Goal: Obtain resource: Obtain resource

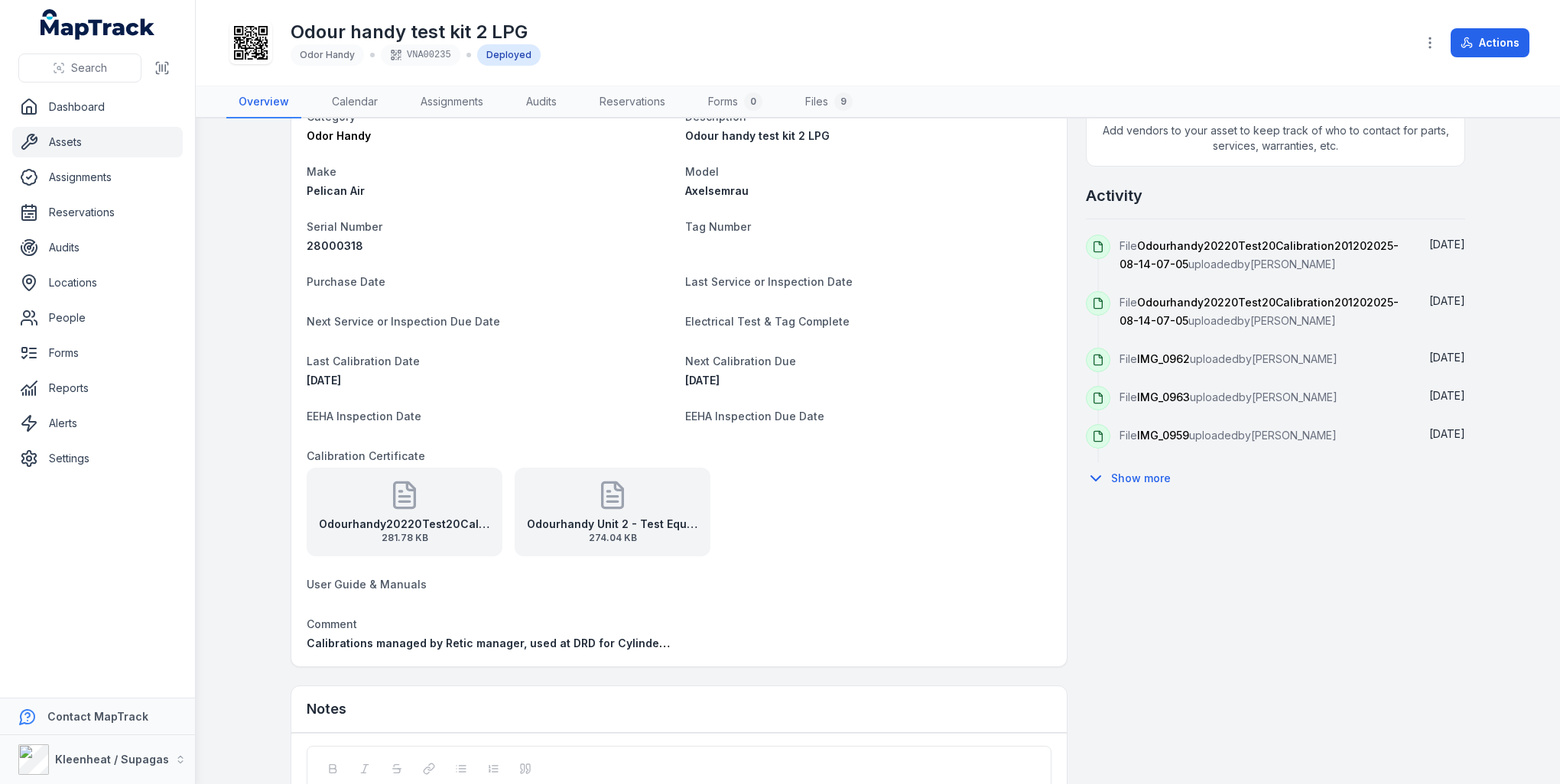
scroll to position [535, 0]
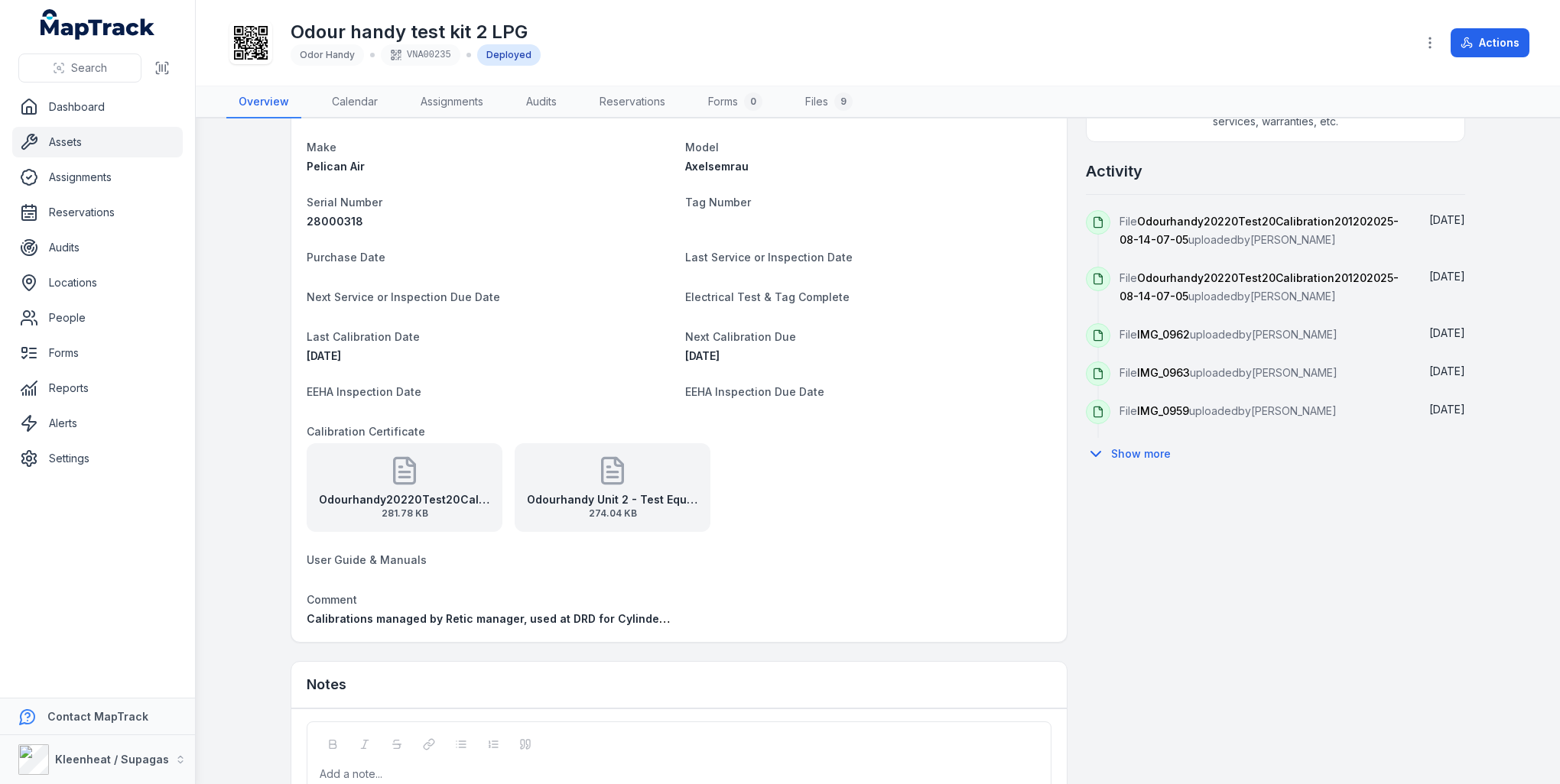
click at [399, 496] on strong "Odourhandy20220Test20Calibration201202025-08-14-07-05" at bounding box center [405, 500] width 171 height 16
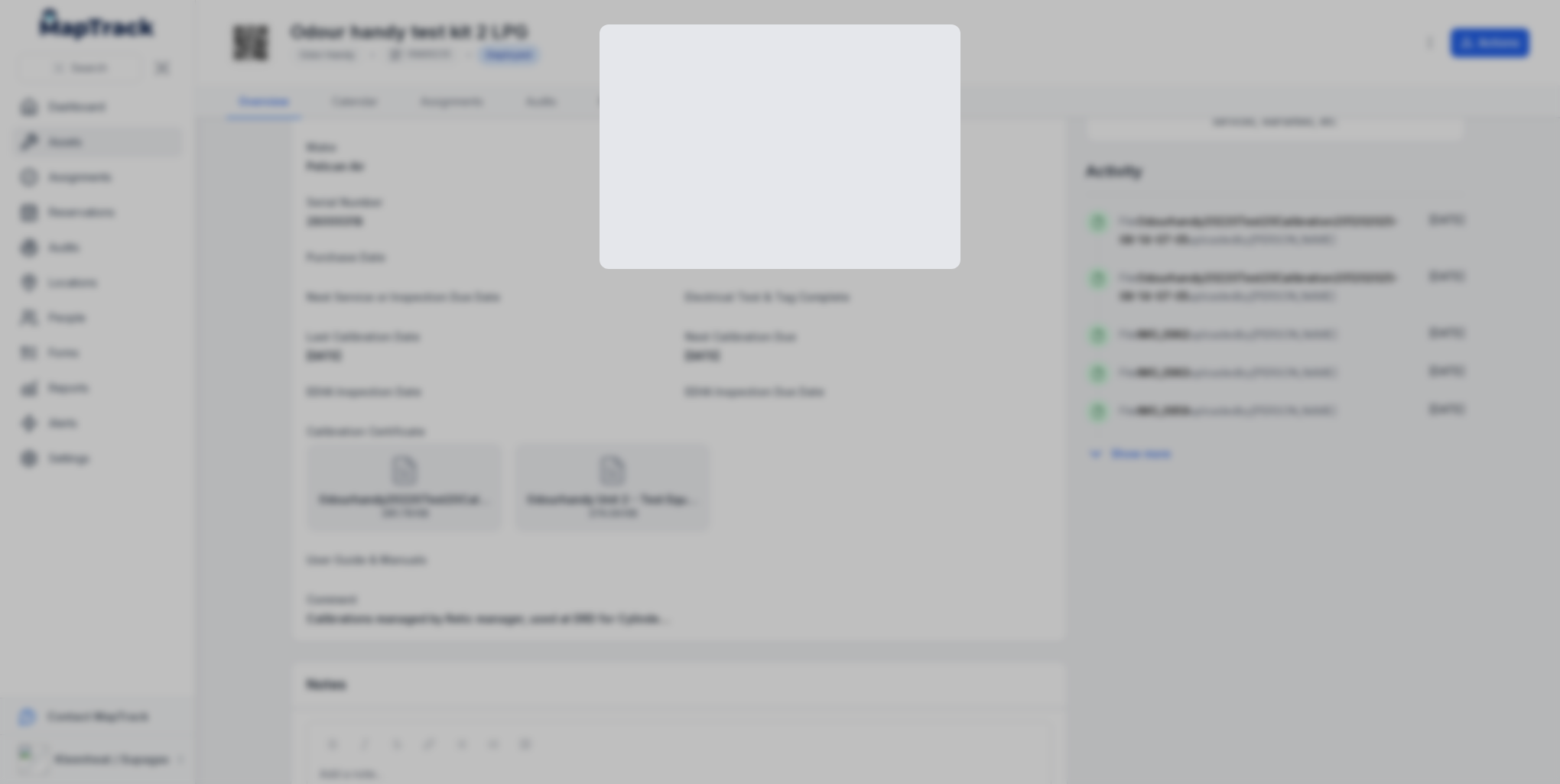
click at [399, 496] on div at bounding box center [780, 392] width 1560 height 784
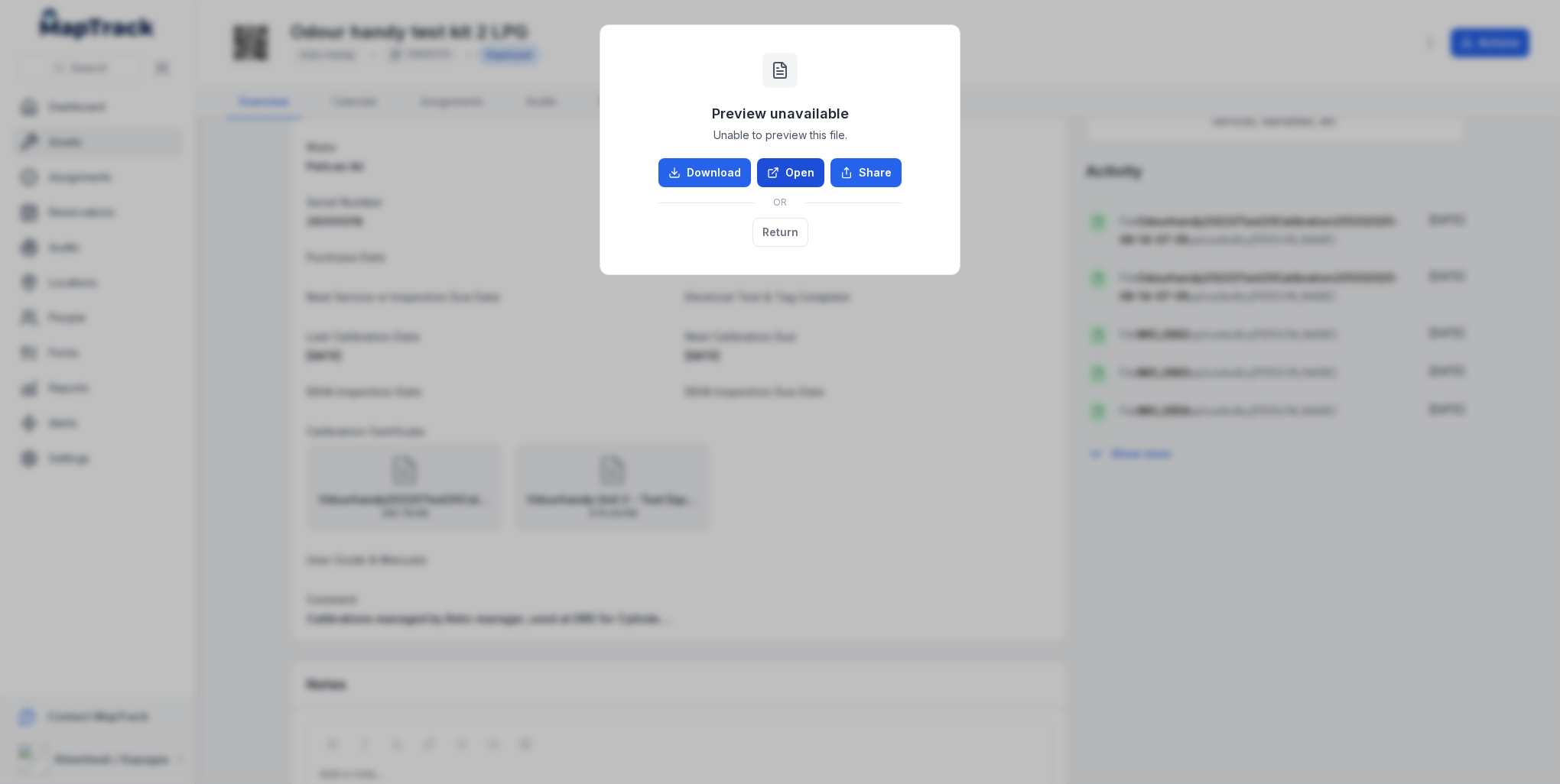
click at [788, 166] on link "Open" at bounding box center [790, 172] width 67 height 29
click at [780, 235] on button "Return" at bounding box center [780, 231] width 56 height 29
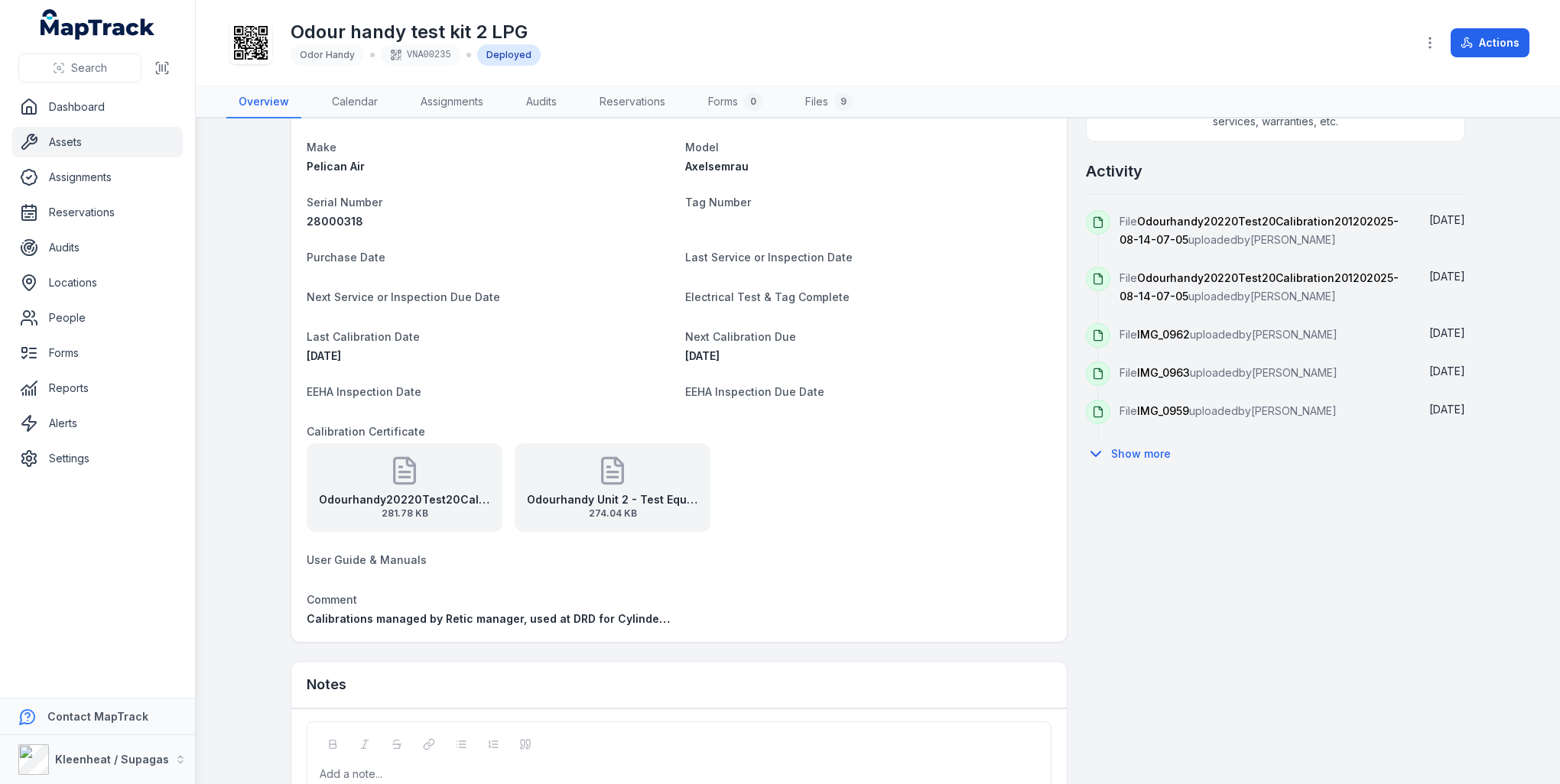
click at [615, 481] on icon at bounding box center [612, 471] width 21 height 26
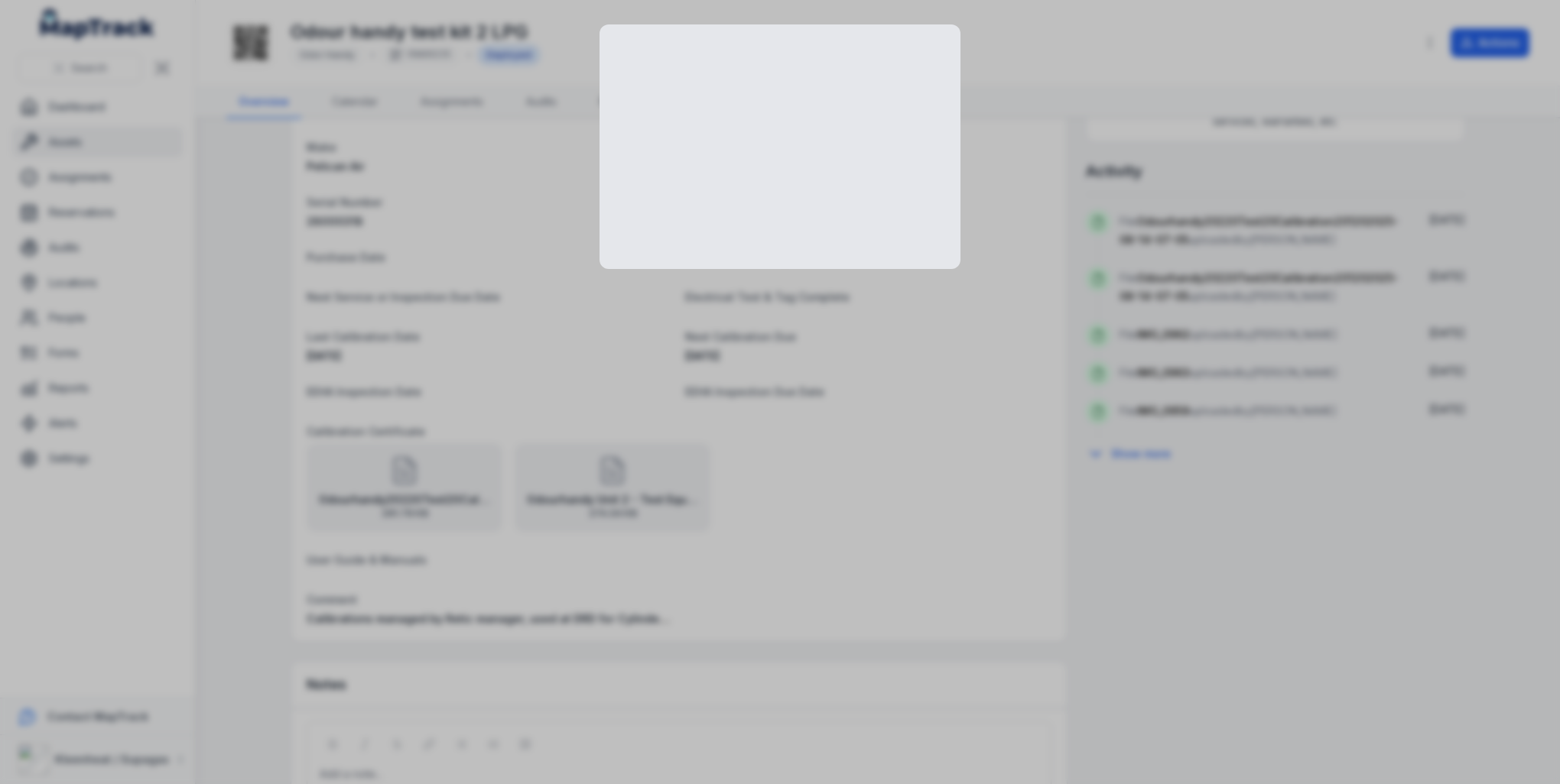
click at [615, 481] on div at bounding box center [780, 392] width 1560 height 784
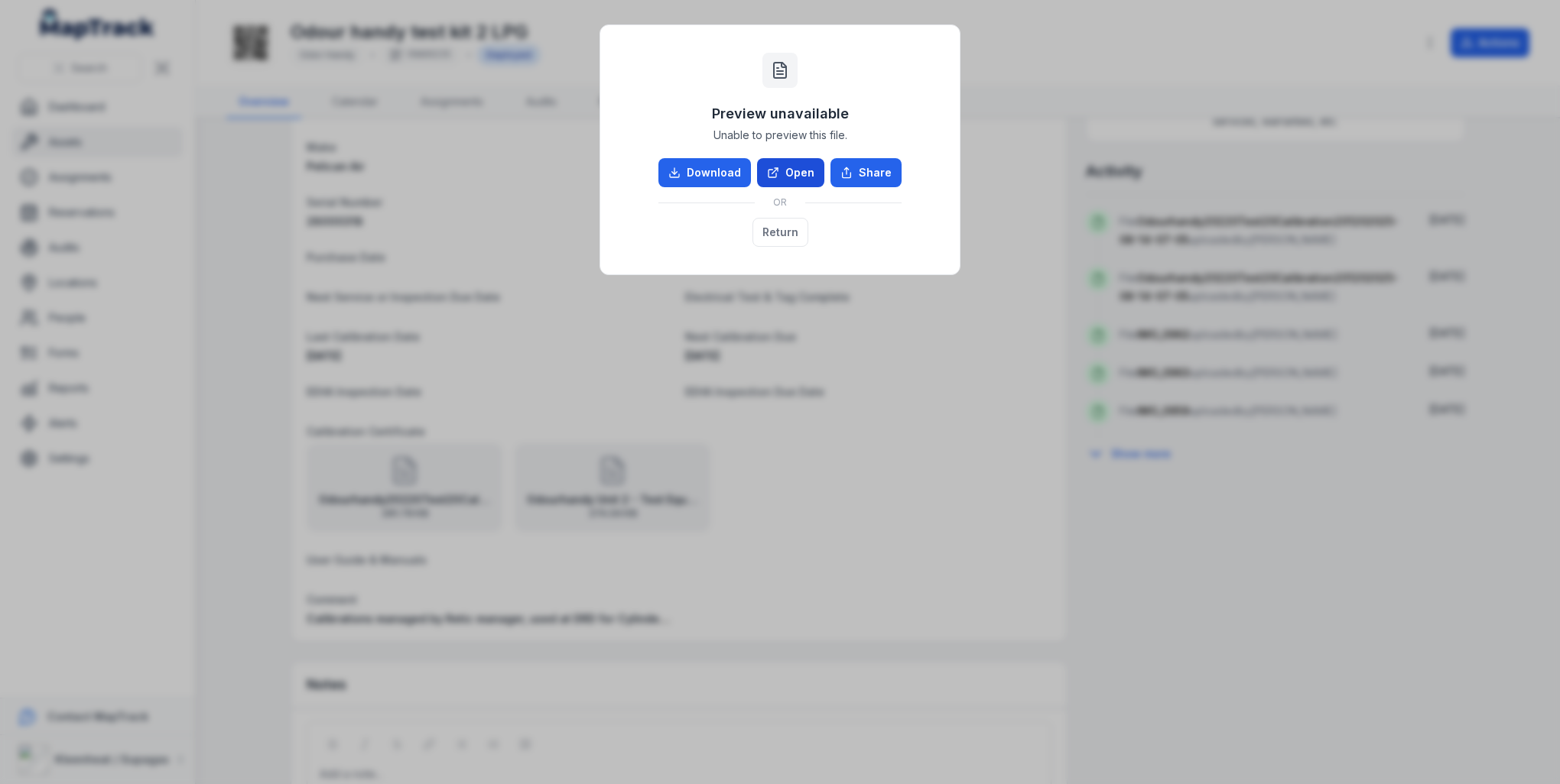
click at [790, 177] on link "Open" at bounding box center [790, 172] width 67 height 29
click at [780, 237] on button "Return" at bounding box center [780, 231] width 56 height 29
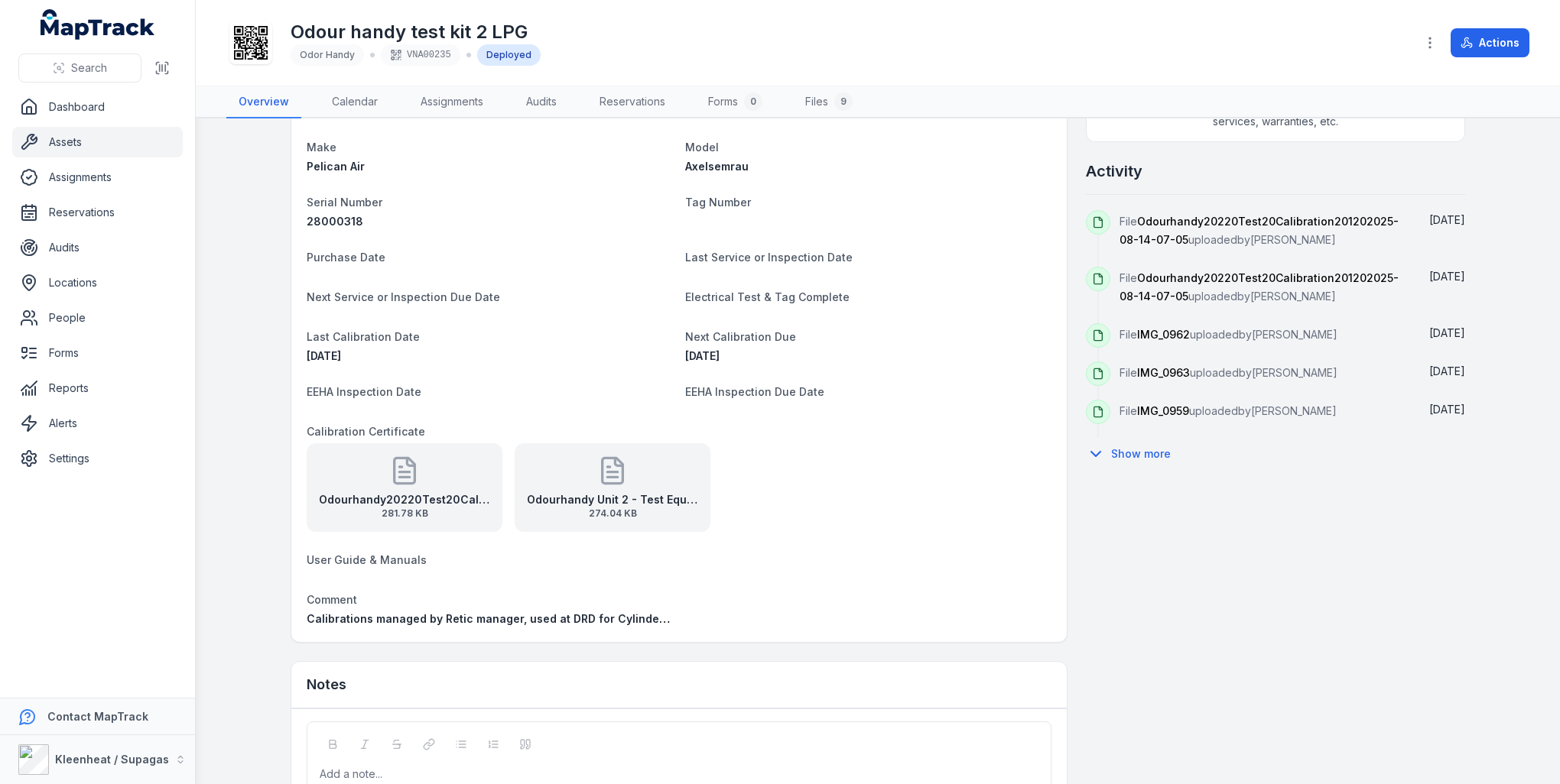
click at [401, 494] on strong "Odourhandy20220Test20Calibration201202025-08-14-07-05" at bounding box center [405, 500] width 171 height 16
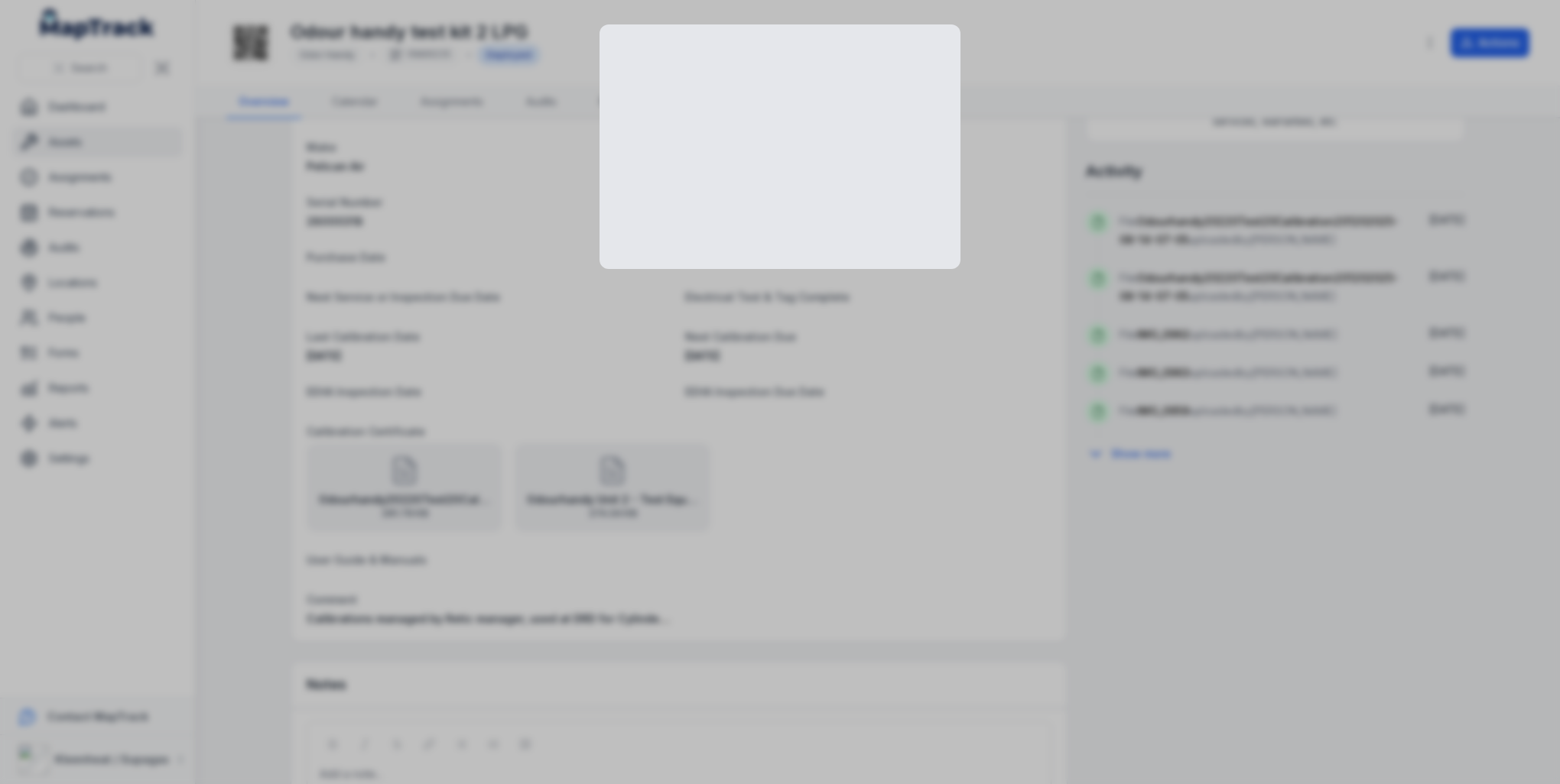
click at [401, 494] on div at bounding box center [780, 392] width 1560 height 784
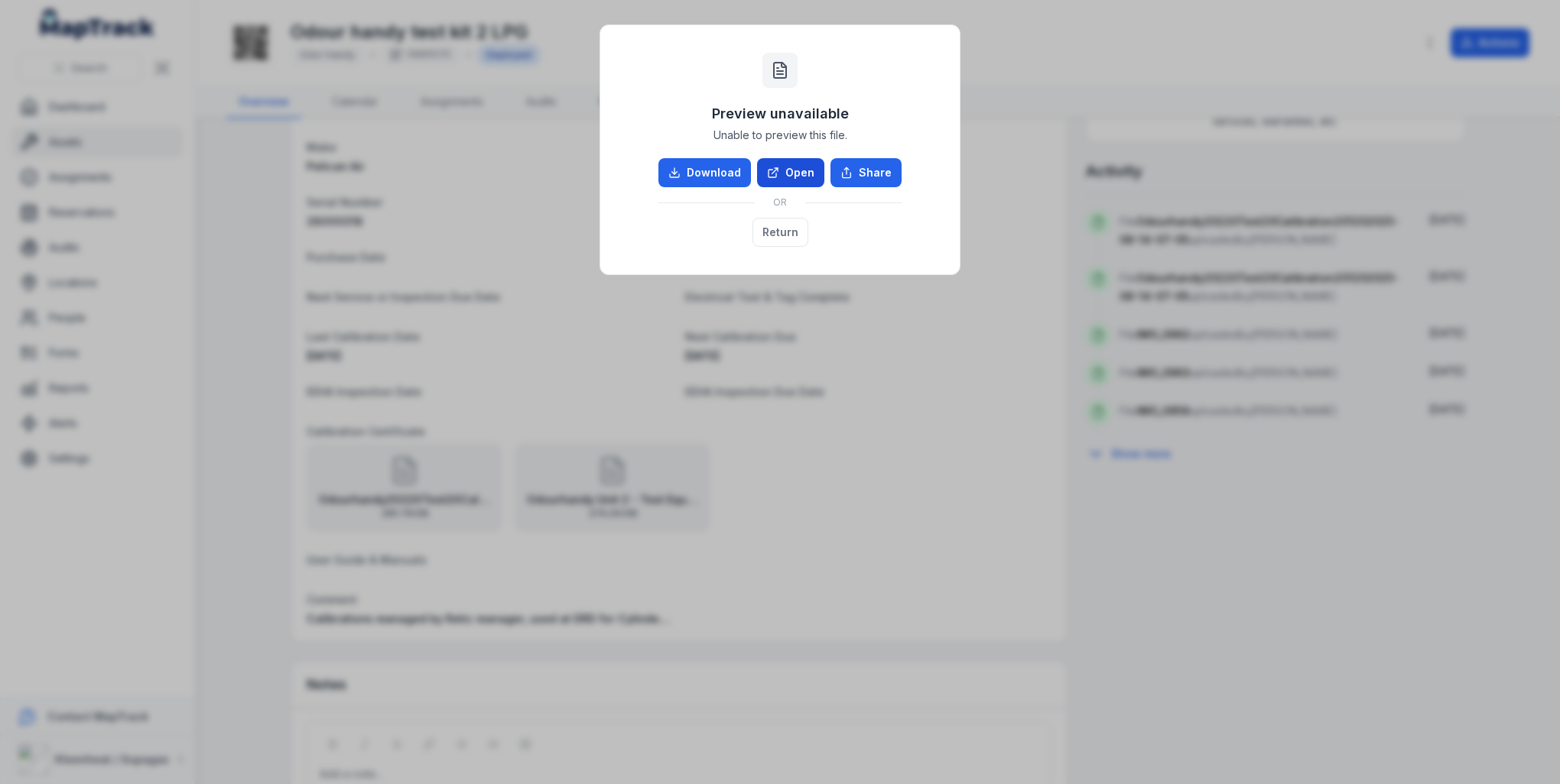
click at [799, 175] on link "Open" at bounding box center [790, 172] width 67 height 29
click at [792, 232] on button "Return" at bounding box center [780, 231] width 56 height 29
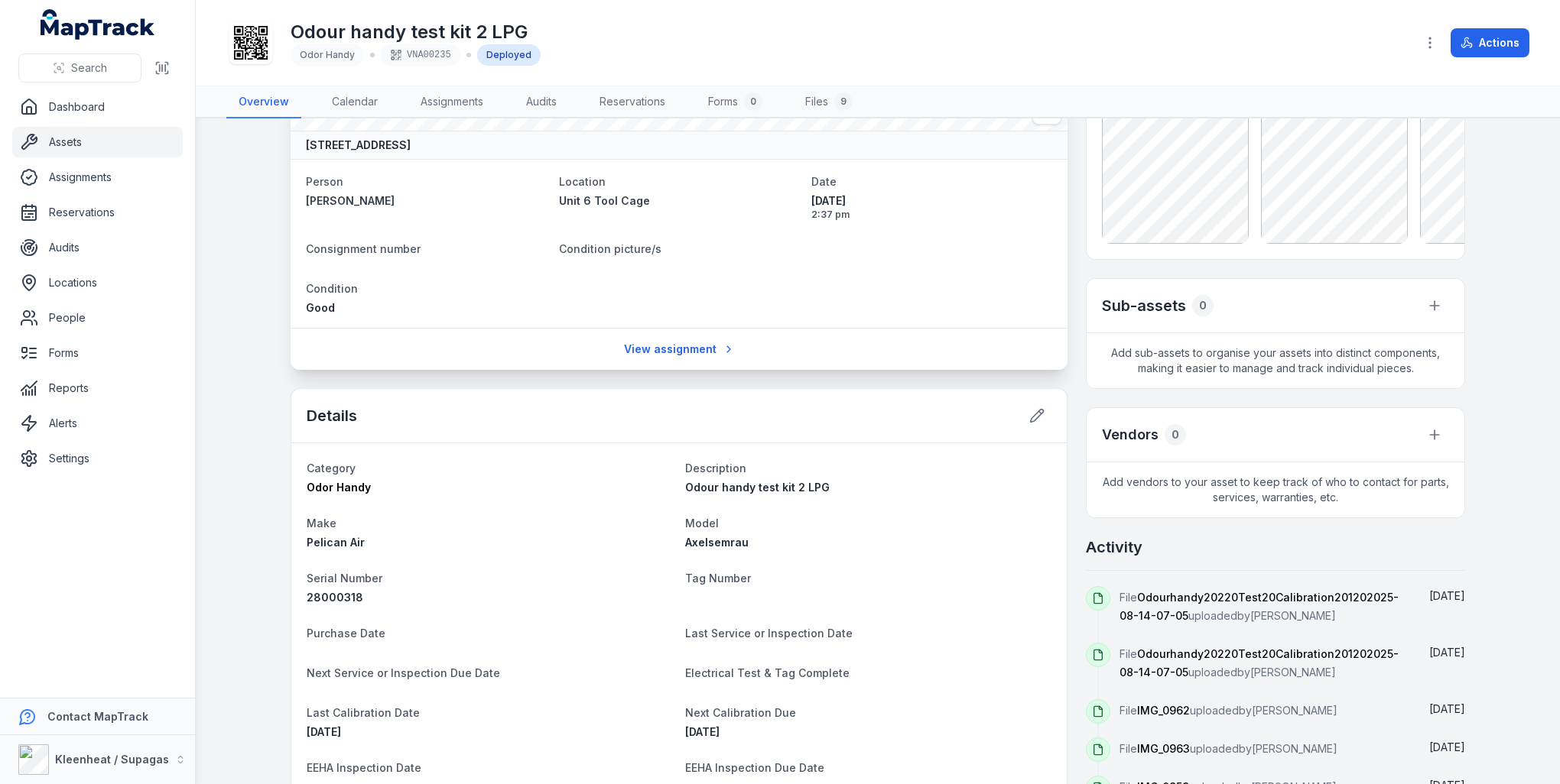
scroll to position [153, 0]
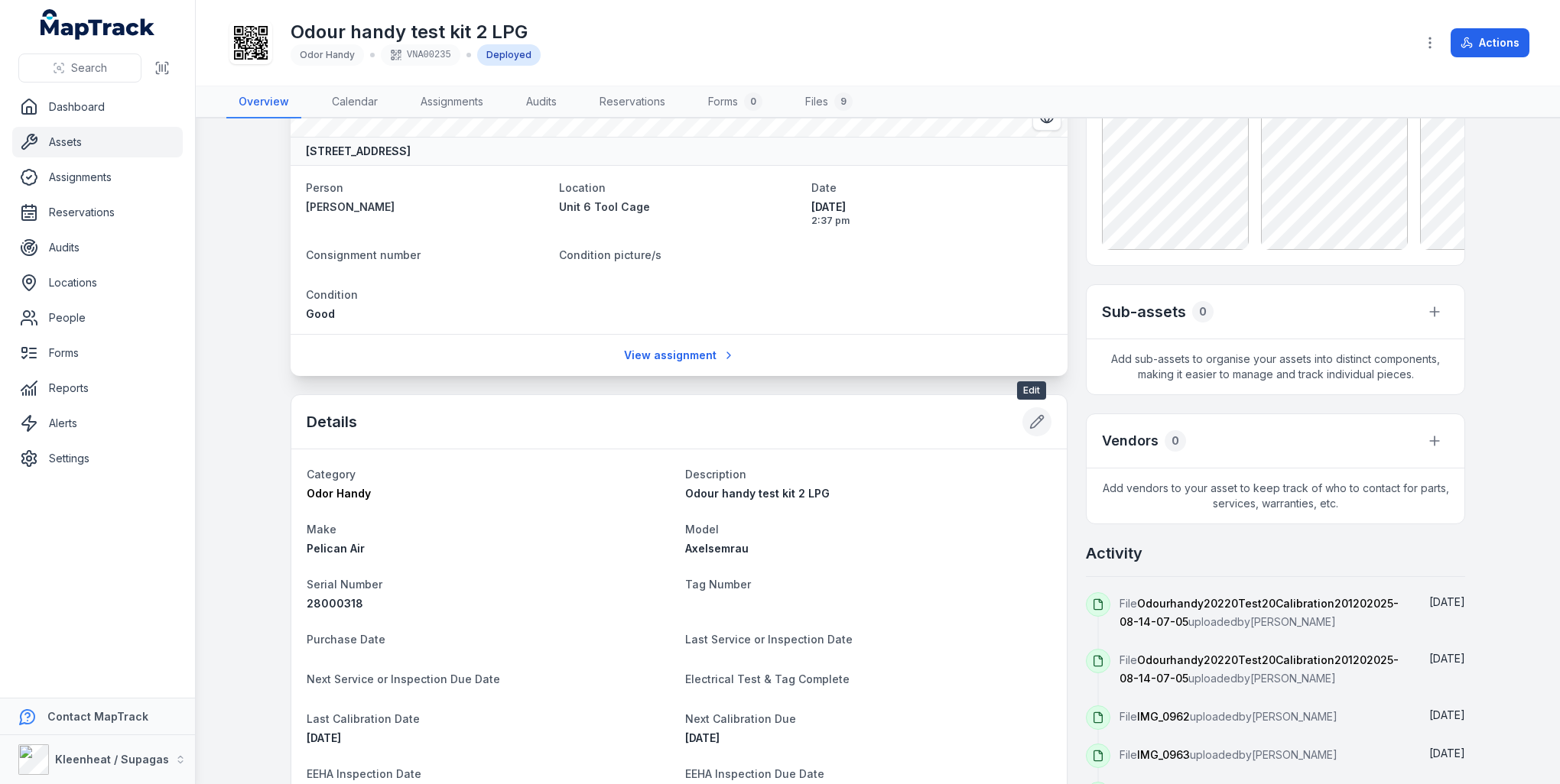
click at [1031, 422] on icon at bounding box center [1037, 422] width 13 height 13
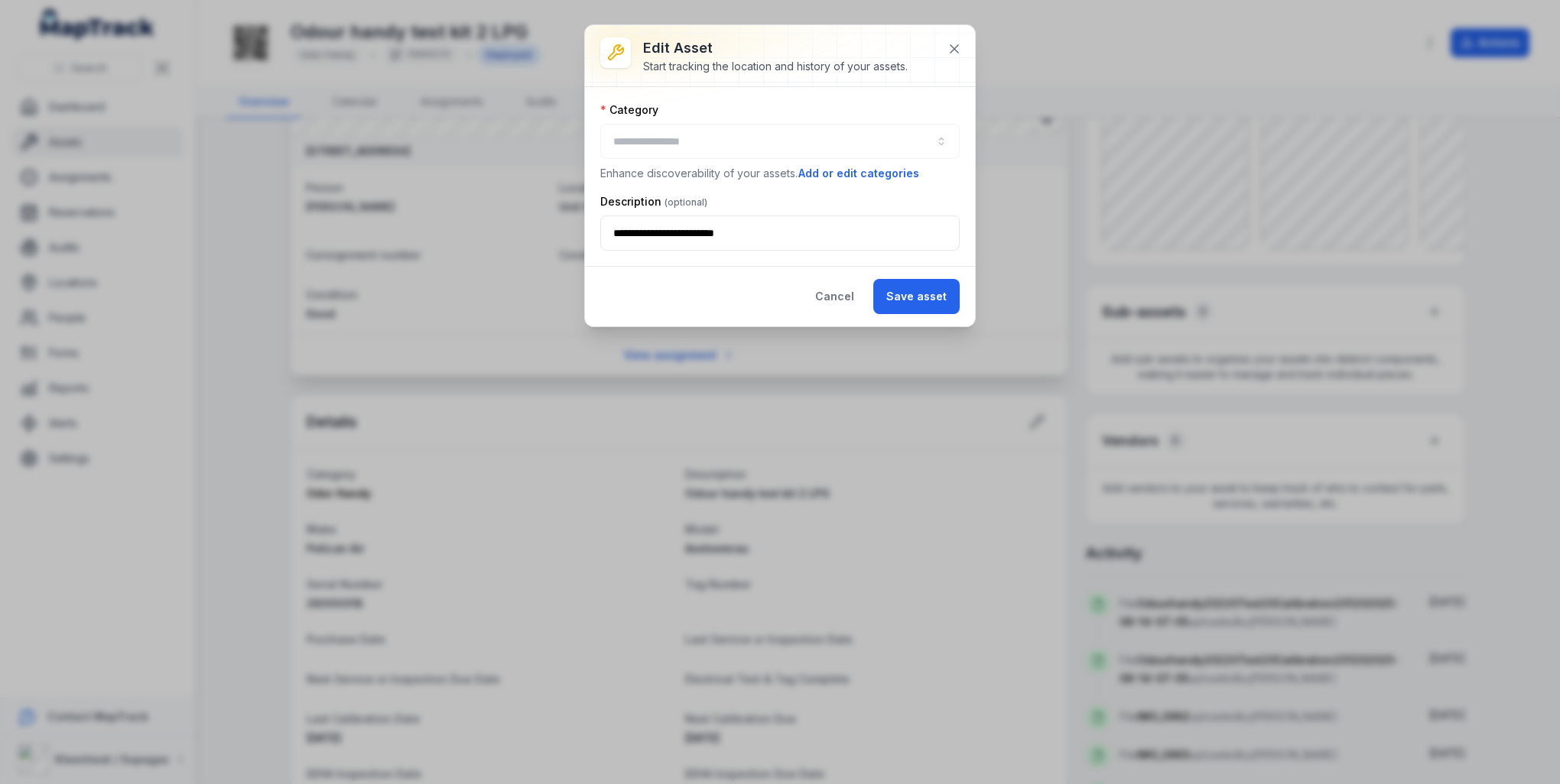
type input "**********"
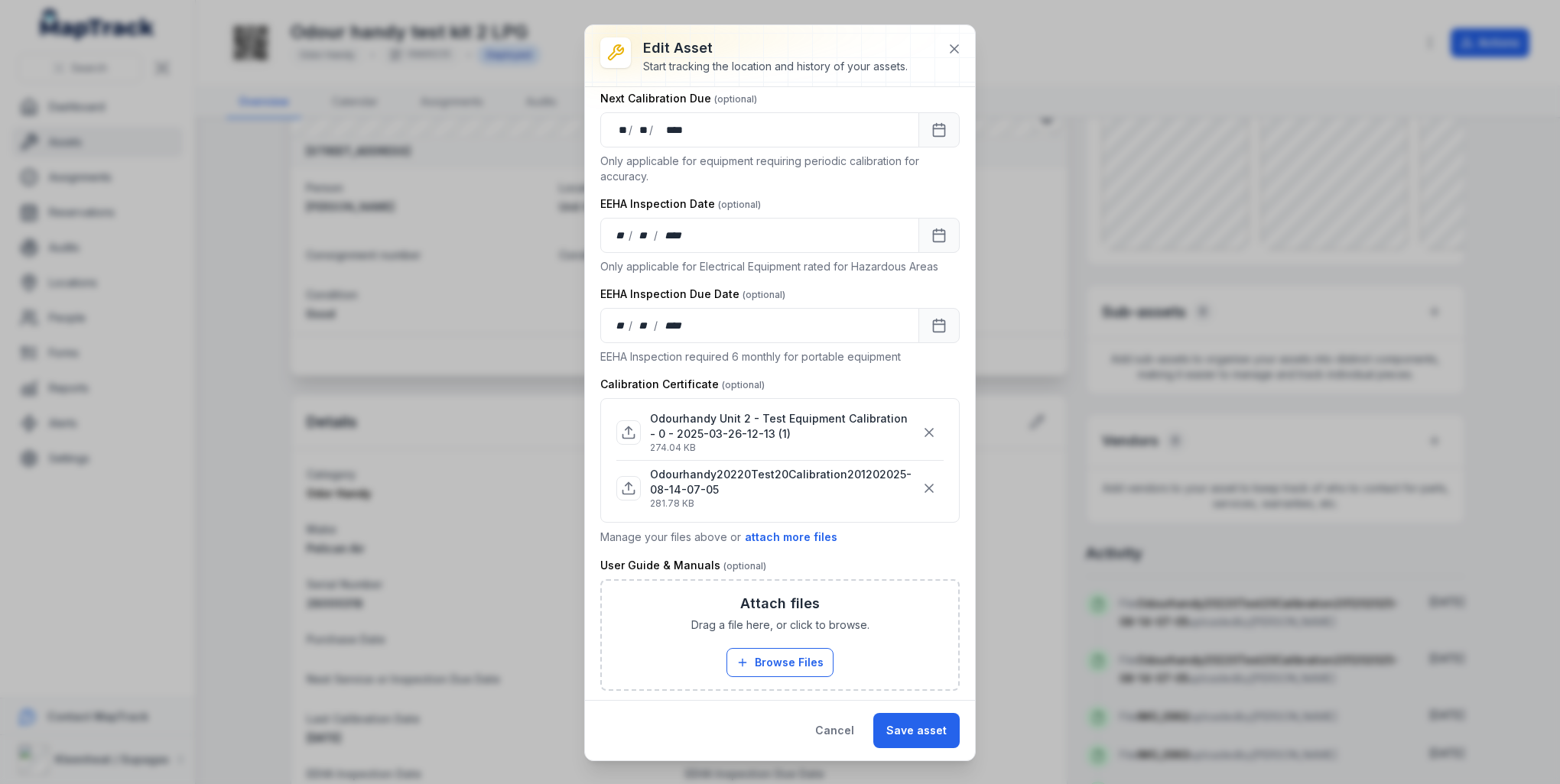
scroll to position [917, 0]
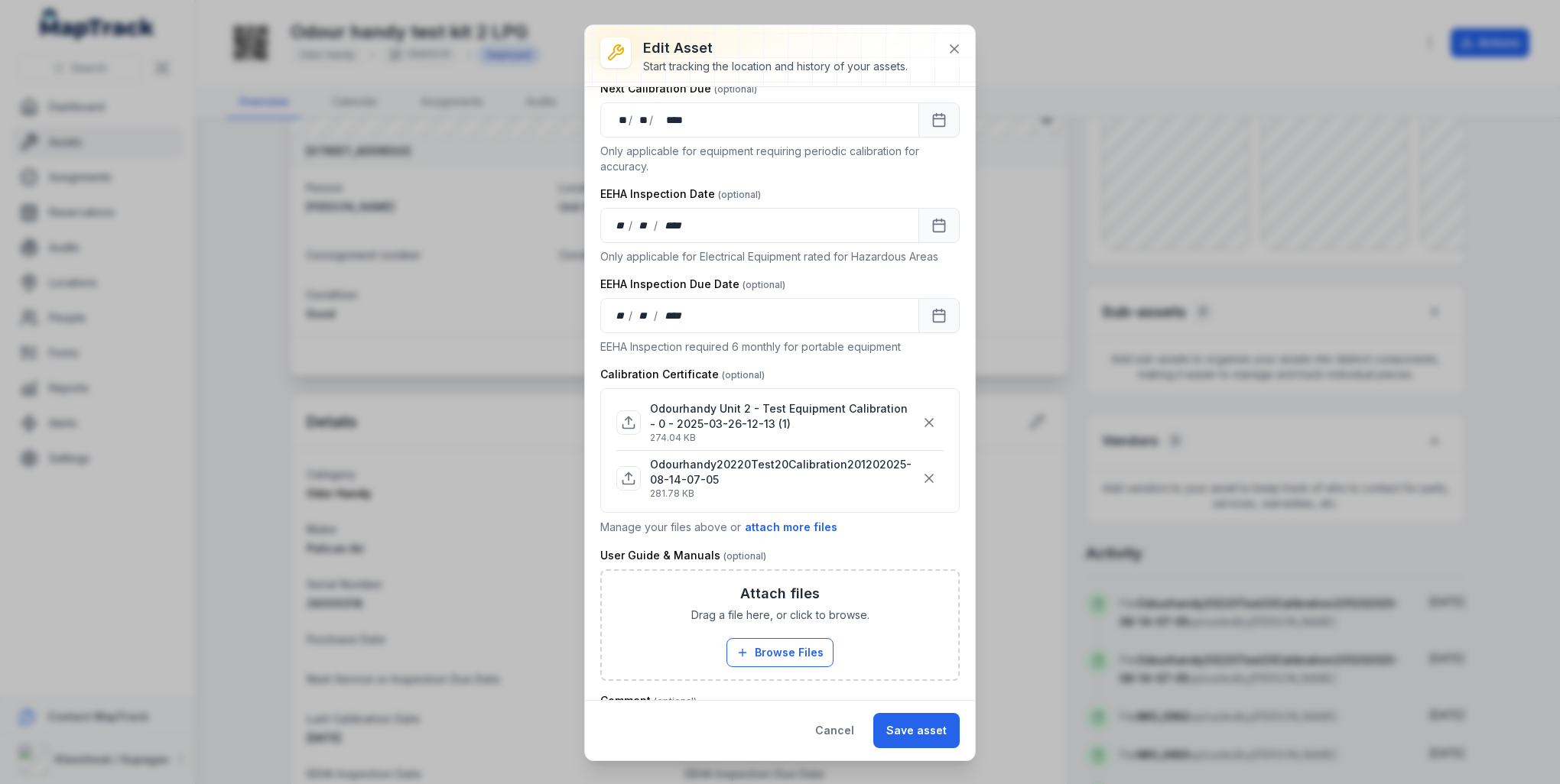
click at [701, 476] on p "Odourhandy20220Test20Calibration201202025-08-14-07-05" at bounding box center [781, 472] width 264 height 31
drag, startPoint x: 701, startPoint y: 476, endPoint x: 734, endPoint y: 473, distance: 33.1
click at [734, 473] on p "Odourhandy20220Test20Calibration201202025-08-14-07-05" at bounding box center [781, 472] width 264 height 31
click at [958, 46] on icon at bounding box center [955, 49] width 16 height 16
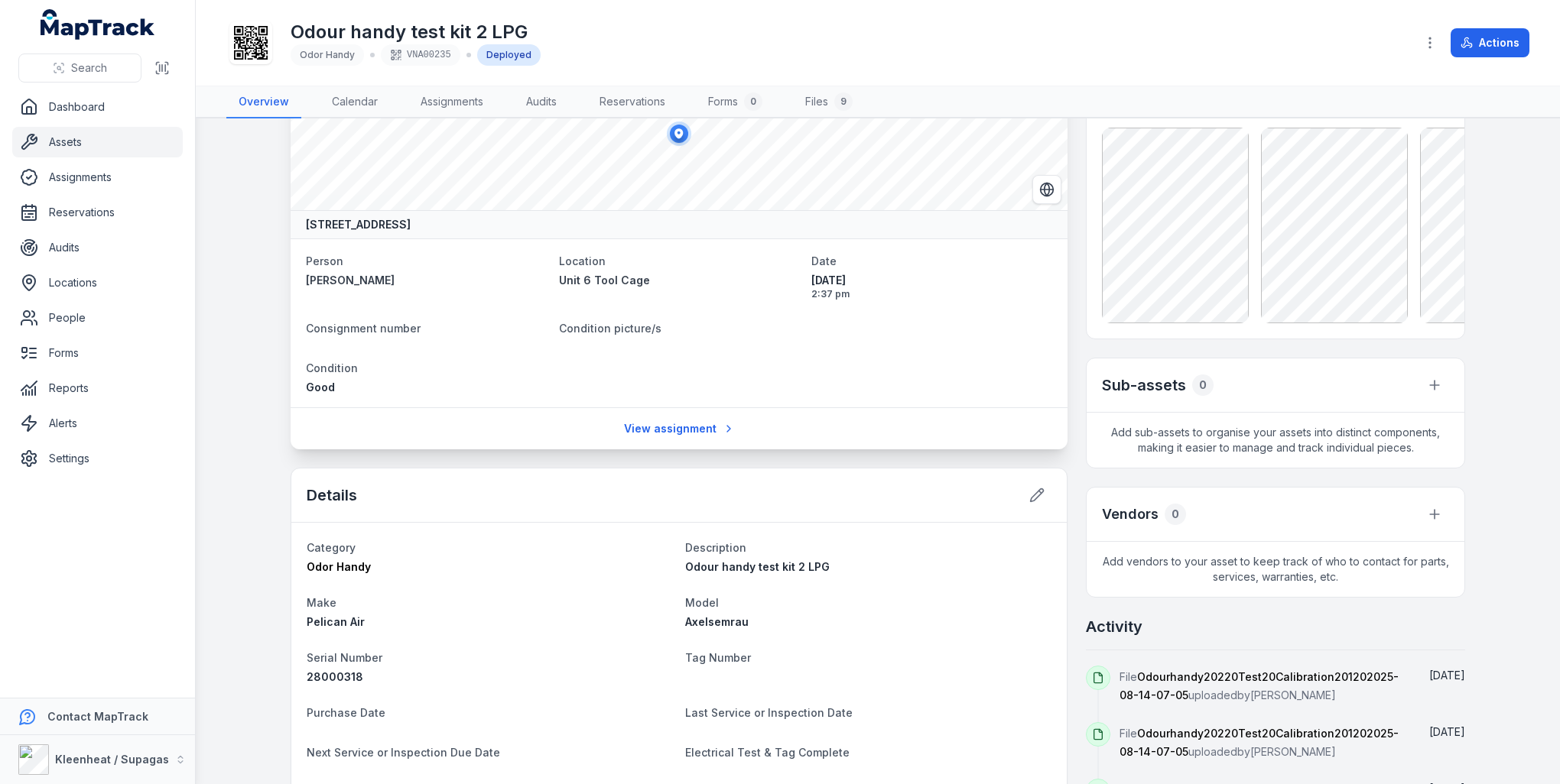
scroll to position [77, 0]
click at [1029, 493] on icon at bounding box center [1037, 498] width 16 height 16
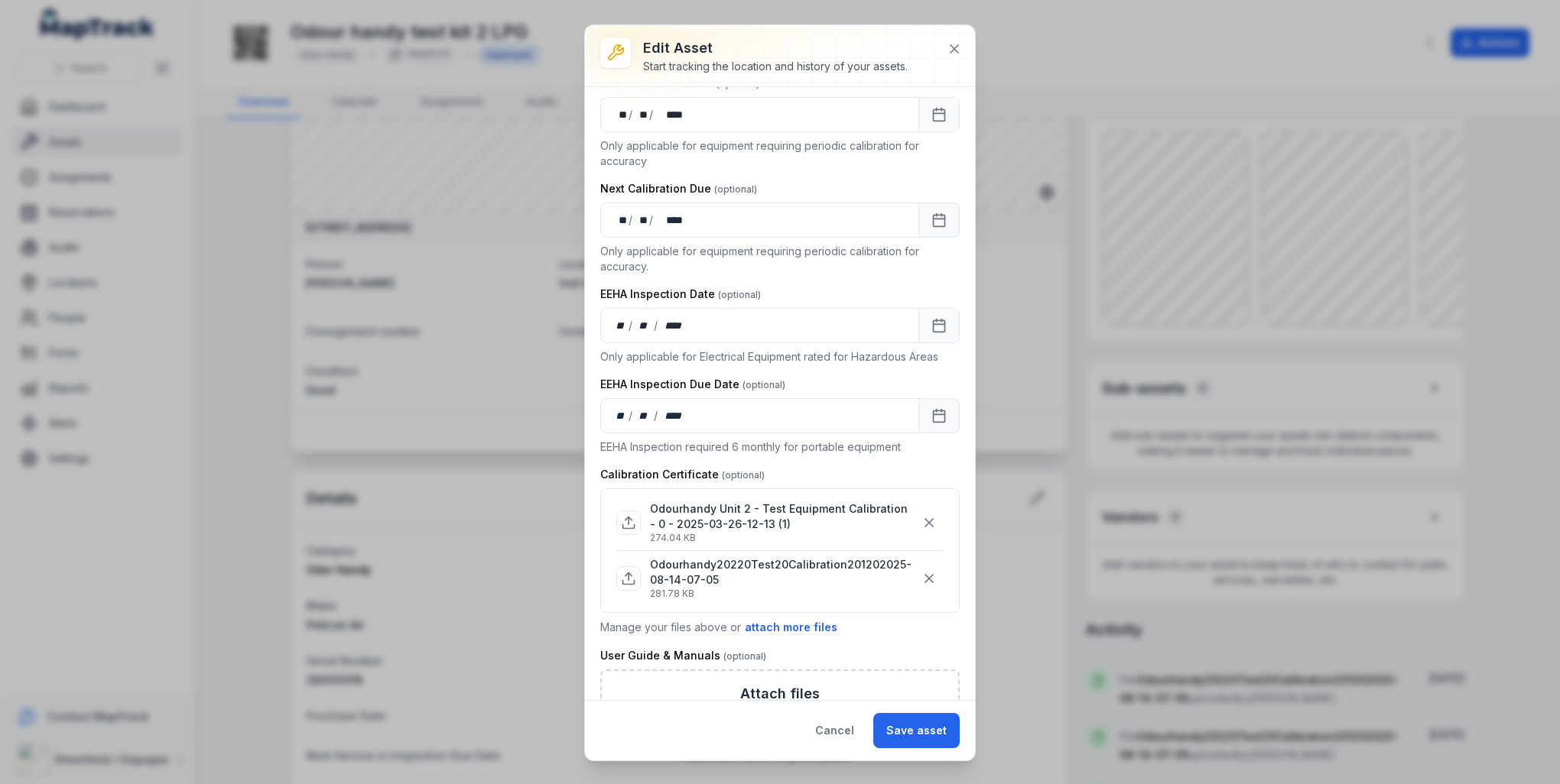
scroll to position [840, 0]
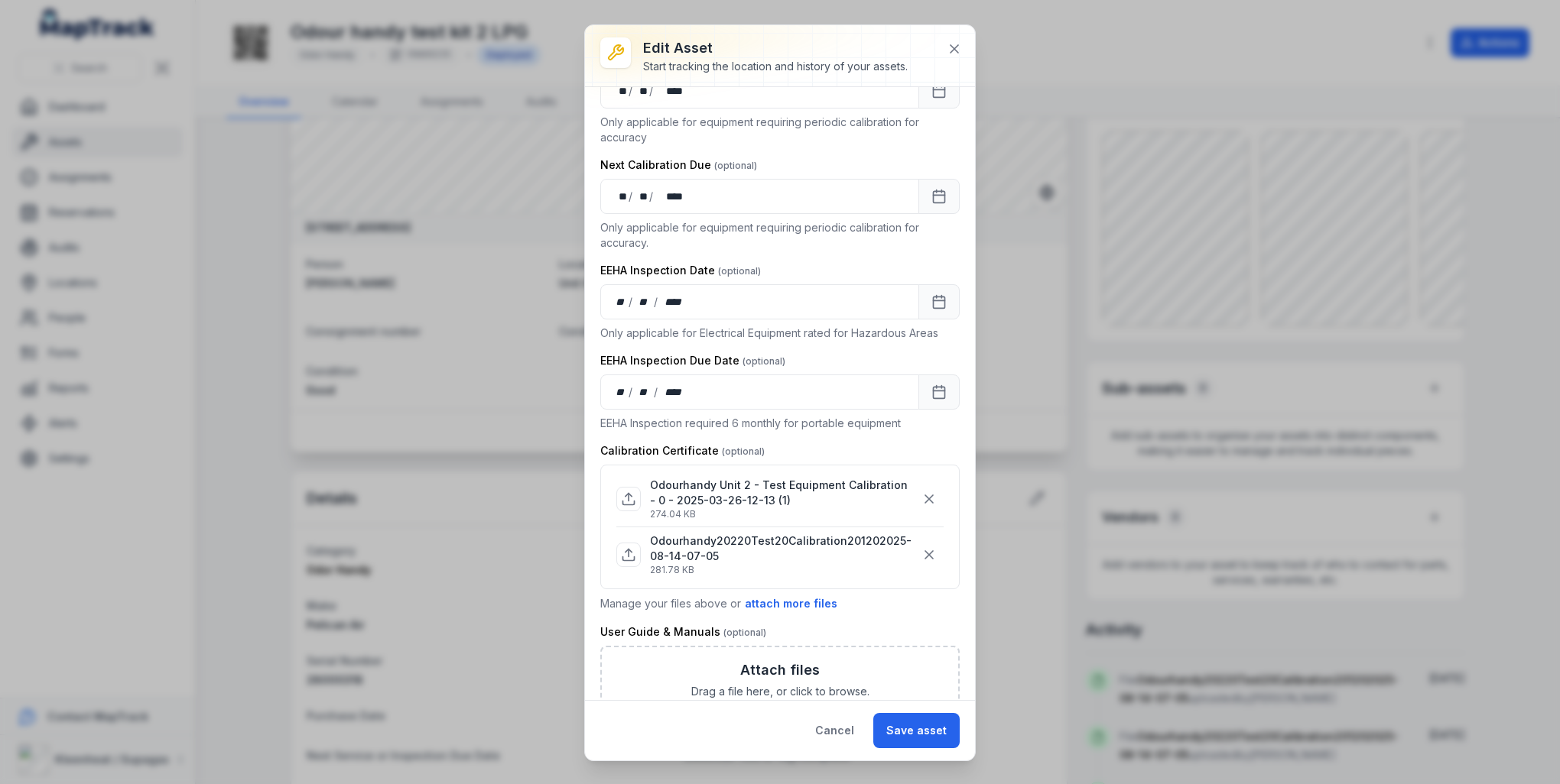
click at [632, 497] on icon at bounding box center [629, 499] width 16 height 16
click at [954, 43] on icon at bounding box center [955, 49] width 16 height 16
